Goal: Information Seeking & Learning: Learn about a topic

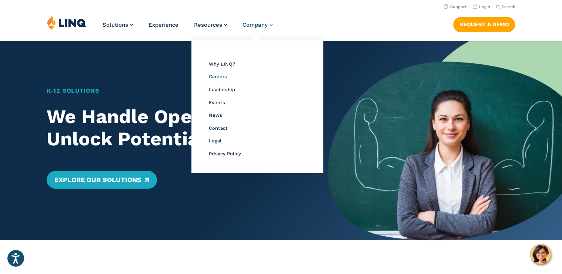
click at [222, 76] on span "Careers" at bounding box center [218, 77] width 18 height 6
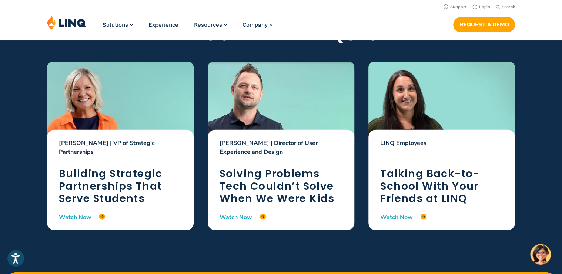
scroll to position [1036, 0]
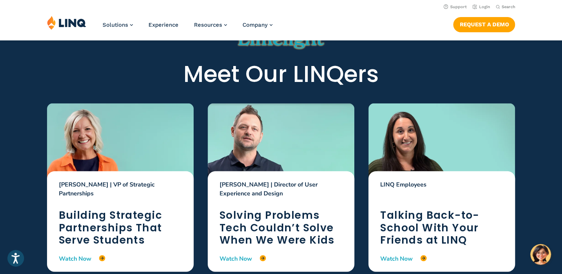
click at [417, 137] on div at bounding box center [441, 144] width 147 height 83
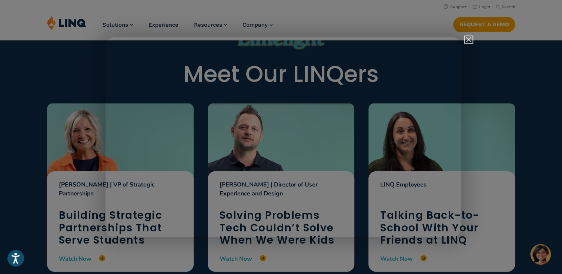
click at [470, 40] on img "Close" at bounding box center [465, 43] width 13 height 13
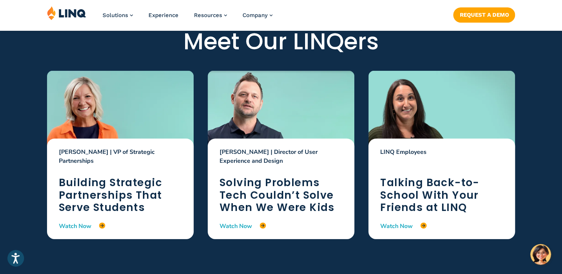
scroll to position [1096, 0]
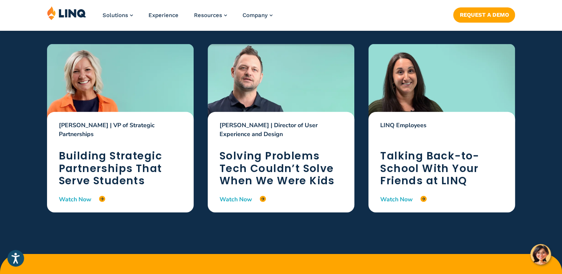
click at [400, 200] on link "Watch Now" at bounding box center [403, 199] width 46 height 8
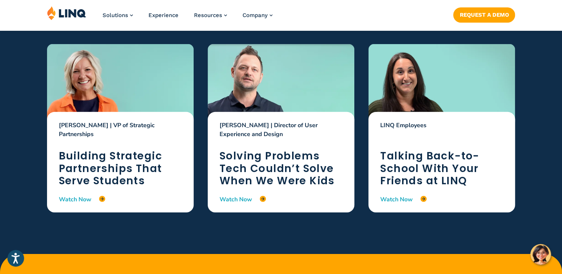
click at [327, 79] on div at bounding box center [281, 85] width 147 height 83
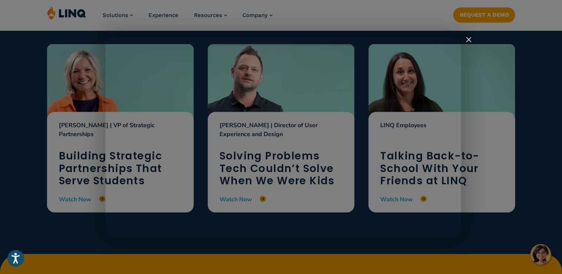
click at [327, 79] on div "LINQers in the Limelight: Brian Simpson" at bounding box center [282, 137] width 355 height 200
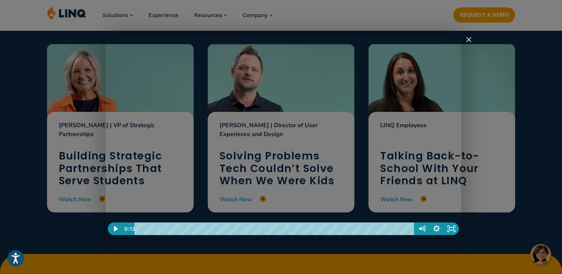
click at [164, 227] on div "Playbar" at bounding box center [275, 228] width 271 height 13
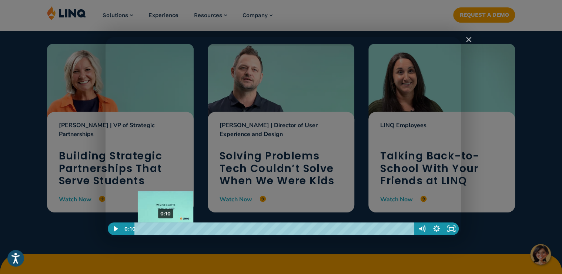
click at [165, 227] on div "0:10" at bounding box center [275, 228] width 271 height 13
click at [166, 232] on div "0:10" at bounding box center [275, 228] width 271 height 13
